Goal: Task Accomplishment & Management: Manage account settings

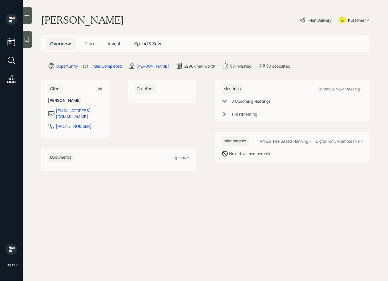
click at [31, 42] on div at bounding box center [27, 39] width 9 height 17
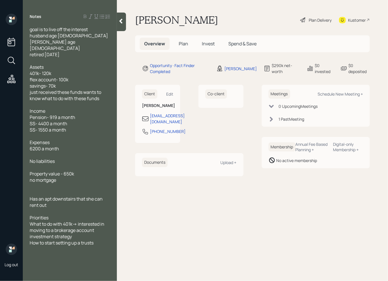
click at [90, 164] on div at bounding box center [70, 167] width 80 height 6
click at [99, 79] on div "Assets 401k- 120k flex account- 100k savings- 70k just received these funds wan…" at bounding box center [70, 83] width 80 height 38
click at [85, 49] on div "goal is to live off the interest husband age [DEMOGRAPHIC_DATA] [PERSON_NAME] a…" at bounding box center [70, 41] width 80 height 31
click at [128, 90] on main "[PERSON_NAME] Plan Delivery Kustomer Overview Plan Invest Spend & Save Opportun…" at bounding box center [252, 140] width 271 height 281
click at [46, 69] on span "Assets 401k- 120k flex account- 100k savings- 70k just received these funds wan…" at bounding box center [66, 83] width 72 height 38
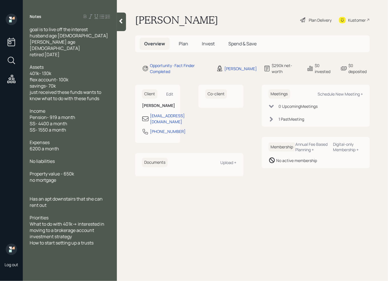
click at [39, 68] on span "Assets 401k- 130k flex account- 100k savings- 70k just received these funds wan…" at bounding box center [66, 83] width 72 height 38
click at [102, 235] on div "Priorities What to do with 401k-> interested in moving to a brokerage account i…" at bounding box center [70, 229] width 80 height 31
click at [98, 225] on div "Priorities What to do with 401k-> interested in moving to a brokerage account i…" at bounding box center [70, 229] width 80 height 31
click at [243, 206] on main "[PERSON_NAME] Plan Delivery Kustomer Overview Plan Invest Spend & Save Opportun…" at bounding box center [252, 140] width 271 height 281
click at [339, 94] on div "Schedule New Meeting +" at bounding box center [340, 93] width 45 height 5
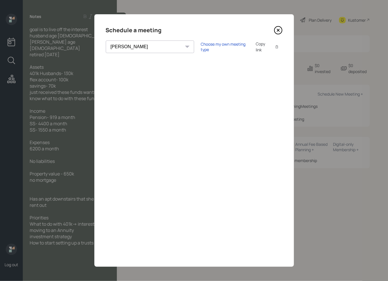
click at [143, 50] on select "[PERSON_NAME] [PERSON_NAME] [PERSON_NAME] [PERSON_NAME] [PERSON_NAME] [PERSON_N…" at bounding box center [150, 46] width 88 height 13
select select "round-[PERSON_NAME]"
click at [106, 40] on select "[PERSON_NAME] [PERSON_NAME] [PERSON_NAME] [PERSON_NAME] [PERSON_NAME] [PERSON_N…" at bounding box center [150, 46] width 88 height 13
click at [201, 49] on div "Choose my own meeting type" at bounding box center [225, 46] width 48 height 11
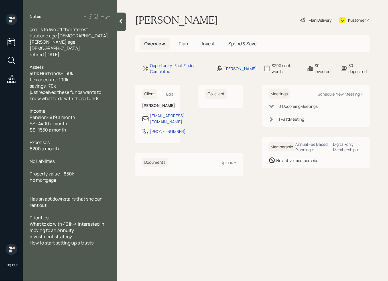
click at [96, 58] on div at bounding box center [70, 61] width 80 height 6
click at [88, 139] on div "Expenses 6200 a month" at bounding box center [70, 145] width 80 height 13
click at [69, 68] on span "Assets 401k Husbands- 130k flex account- 100k savings- 70k just received these …" at bounding box center [66, 83] width 72 height 38
drag, startPoint x: 68, startPoint y: 73, endPoint x: 10, endPoint y: 72, distance: 58.5
click at [10, 72] on div "Log out Notes goal is to live off the interest husband age [DEMOGRAPHIC_DATA] […" at bounding box center [194, 140] width 388 height 281
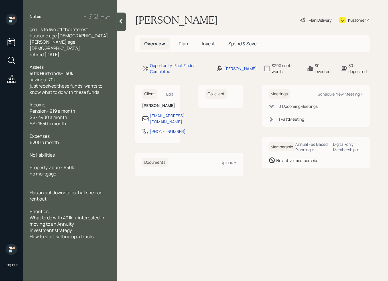
click at [54, 74] on span "Assets 401k Husbands- 140k savings- 70k just received these funds, wants to kno…" at bounding box center [67, 79] width 74 height 31
drag, startPoint x: 105, startPoint y: 86, endPoint x: 31, endPoint y: 81, distance: 75.1
click at [31, 81] on div "Assets 401k Husbands- 140k savings- 200k Just received these funds, wants to kn…" at bounding box center [70, 79] width 80 height 31
click at [100, 58] on div at bounding box center [70, 61] width 80 height 6
click at [105, 87] on div "Assets 401k Husbands- 140k savings- 200k Just received these funds, wants to kn…" at bounding box center [70, 79] width 80 height 31
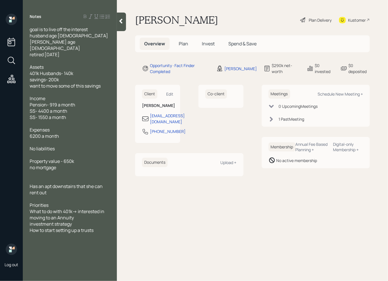
click at [91, 97] on div "Income Pension- 919 a month SS- 4400 a month SS- 1550 a month" at bounding box center [70, 107] width 80 height 25
click at [44, 105] on span "Income Pension- 919 a month SS- 4400 a month SS- 1550 a month" at bounding box center [53, 107] width 46 height 25
click at [81, 105] on div "Income Pension- 919 a month SS- 3900 a month SS- 1550 a month" at bounding box center [70, 107] width 80 height 25
click at [76, 113] on div "Income Pension- 919 a month SS- 3900 a month Net SS- 1550 a month" at bounding box center [70, 107] width 80 height 25
click at [34, 129] on span "Expenses 6200 a month" at bounding box center [44, 133] width 29 height 13
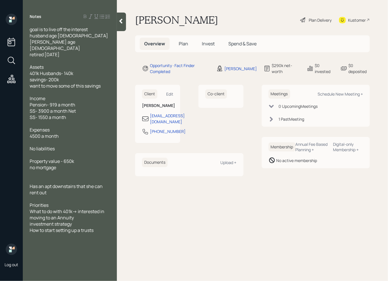
click at [40, 130] on span "Expenses 4500 a month" at bounding box center [44, 133] width 29 height 13
click at [74, 131] on div "Expenses 4500- 5k a month" at bounding box center [70, 133] width 80 height 13
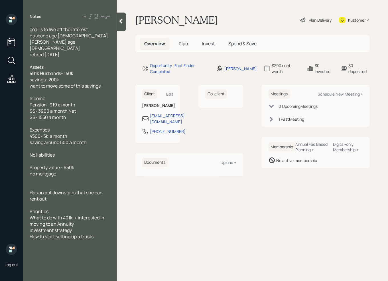
click at [69, 139] on span "saving around 500 a month" at bounding box center [58, 142] width 57 height 6
click at [64, 167] on div "Property value - 650k no mortgage" at bounding box center [70, 170] width 80 height 13
click at [59, 194] on div "Has an apt downstairs that she can rent out" at bounding box center [70, 195] width 80 height 13
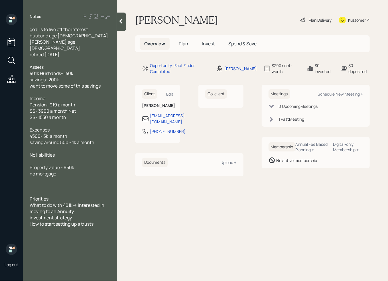
click at [50, 214] on div "investment strategy How to start setting up a trusts" at bounding box center [70, 220] width 80 height 13
click at [102, 218] on div "Priorities What to do with 401k-> interested in moving to an Annuity investment…" at bounding box center [70, 211] width 80 height 31
click at [122, 21] on icon at bounding box center [121, 21] width 6 height 6
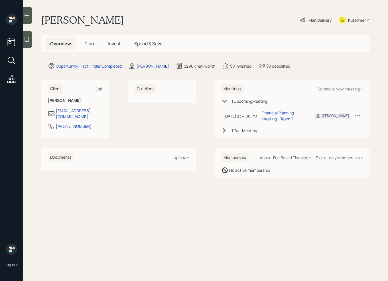
click at [31, 38] on div at bounding box center [27, 39] width 9 height 17
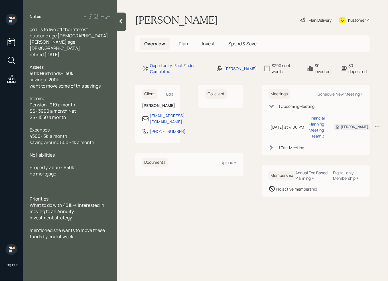
click at [55, 221] on div at bounding box center [70, 224] width 80 height 6
click at [32, 221] on span "** High Intent***" at bounding box center [47, 224] width 34 height 6
click at [85, 210] on div "Priorities What to do with 401k-> interested in moving to an Annuity investment…" at bounding box center [70, 208] width 80 height 25
drag, startPoint x: 94, startPoint y: 31, endPoint x: 25, endPoint y: 29, distance: 68.2
click at [26, 29] on div "goal is to live off the interest husband age 71 Linda age 67 retired 5 weeks ag…" at bounding box center [70, 136] width 94 height 220
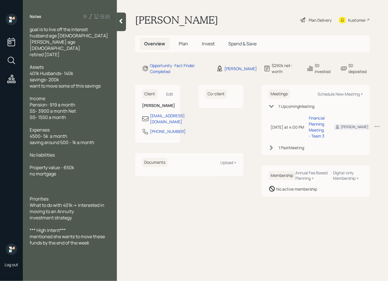
click at [48, 49] on span "goal is to live off the interest husband age [DEMOGRAPHIC_DATA] [PERSON_NAME] a…" at bounding box center [69, 41] width 78 height 31
drag, startPoint x: 76, startPoint y: 47, endPoint x: 44, endPoint y: 49, distance: 32.3
click at [44, 49] on div "goal is to live off the interest husband age [DEMOGRAPHIC_DATA] [PERSON_NAME] a…" at bounding box center [70, 41] width 80 height 31
click at [119, 21] on icon at bounding box center [121, 21] width 6 height 6
